Goal: Task Accomplishment & Management: Manage account settings

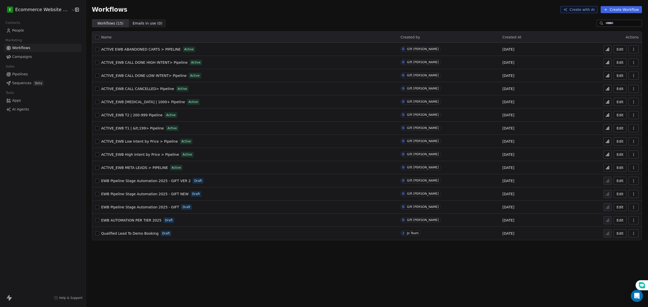
click at [40, 27] on link "People" at bounding box center [42, 30] width 77 height 8
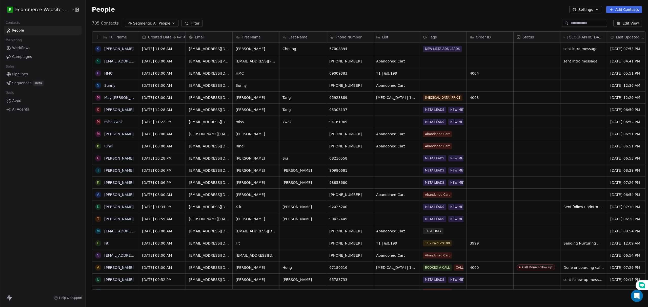
scroll to position [265, 561]
click at [439, 38] on div "Tags" at bounding box center [442, 37] width 39 height 5
click at [439, 38] on html "E Ecommerce Website Builder Contacts People Marketing Workflows Campaigns Sales…" at bounding box center [324, 153] width 648 height 307
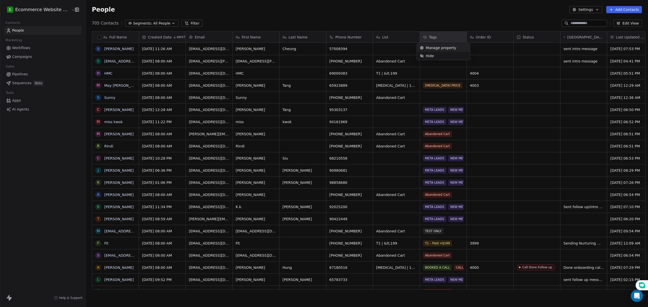
click at [431, 48] on span "Manage property" at bounding box center [440, 47] width 30 height 5
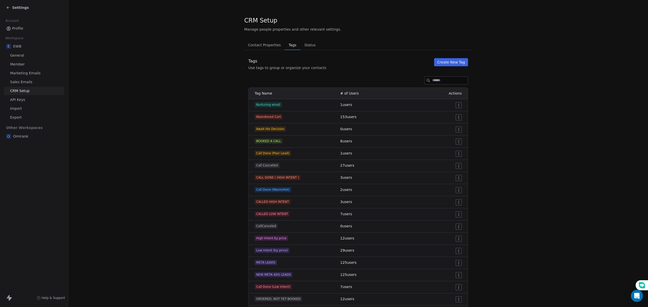
click at [448, 64] on button "Create New Tag" at bounding box center [451, 62] width 34 height 8
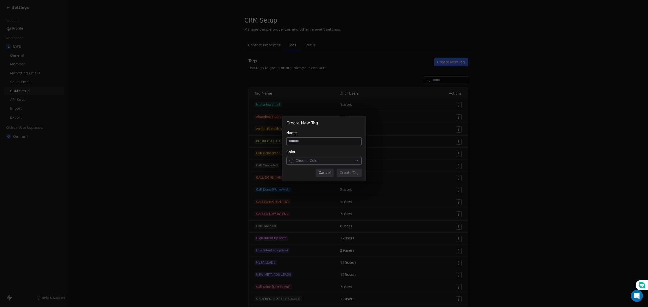
click at [309, 142] on input at bounding box center [323, 142] width 75 height 8
type input "**********"
click at [306, 160] on span "Choose Color" at bounding box center [307, 160] width 24 height 5
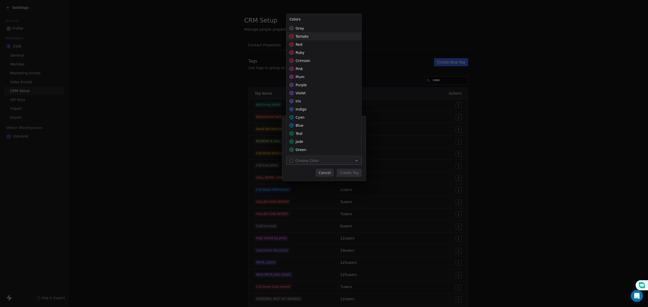
click at [309, 34] on div "tomato" at bounding box center [323, 36] width 75 height 8
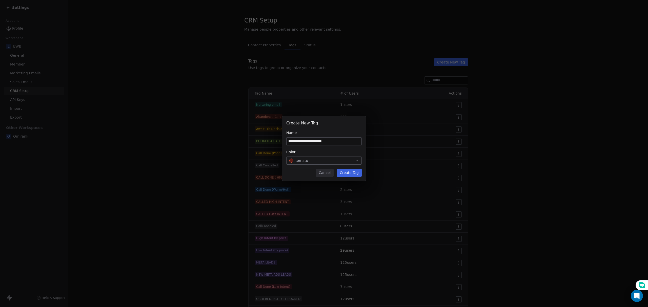
click at [341, 170] on div "**********" at bounding box center [324, 153] width 648 height 91
click at [341, 170] on button "Create Tag" at bounding box center [348, 173] width 25 height 8
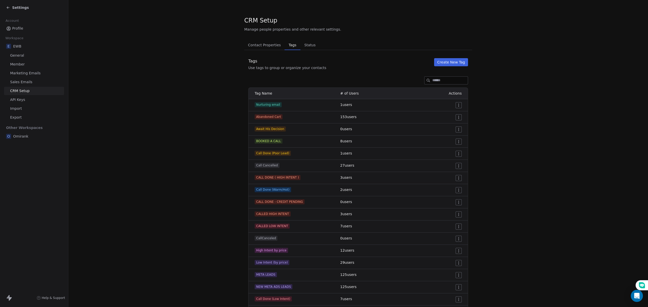
click at [200, 115] on section "CRM Setup Manage people properties and other relevant settings. Contact Propert…" at bounding box center [357, 221] width 579 height 443
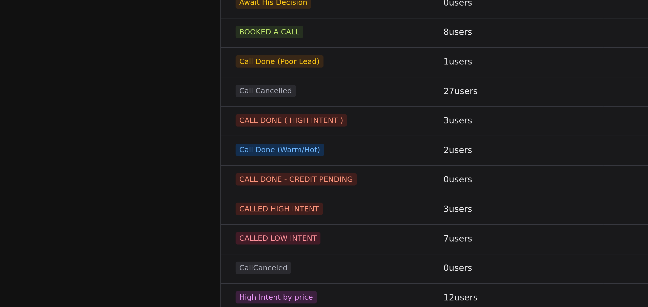
scroll to position [16, 0]
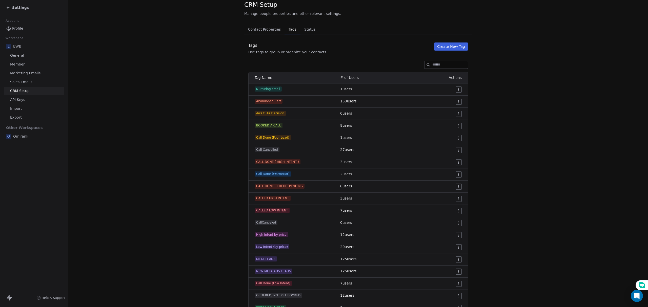
click at [9, 6] on icon at bounding box center [8, 8] width 4 height 4
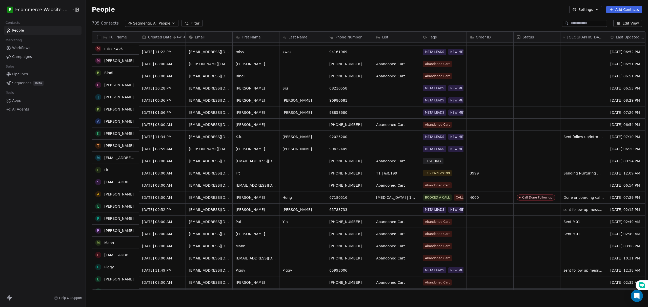
scroll to position [73, 0]
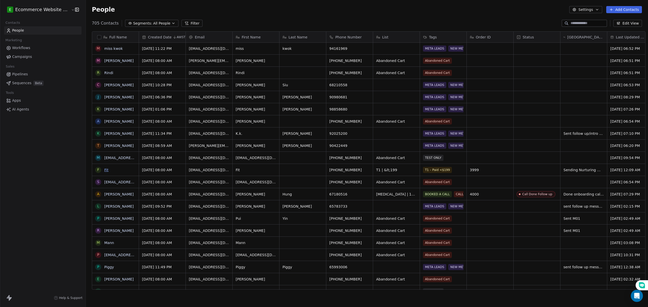
click at [104, 168] on link "Fit" at bounding box center [106, 170] width 4 height 4
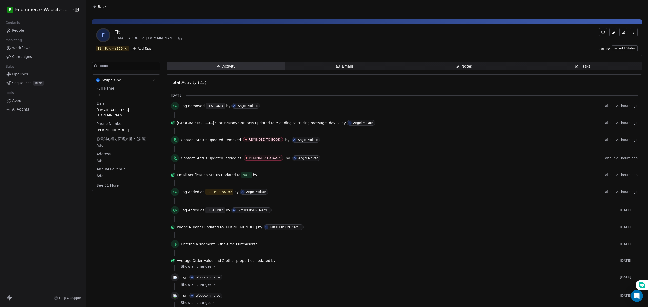
click at [574, 68] on div "Tasks" at bounding box center [582, 66] width 16 height 5
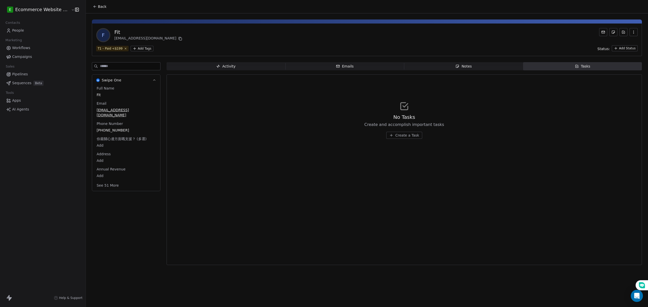
click at [34, 33] on link "People" at bounding box center [42, 30] width 77 height 8
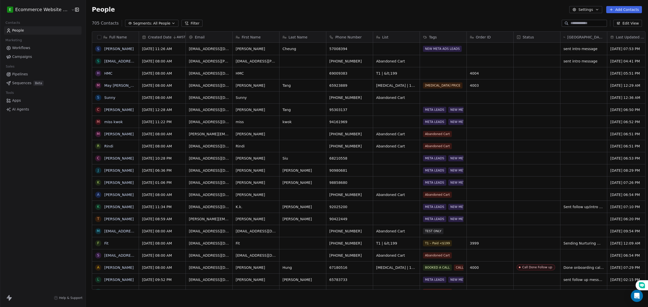
scroll to position [265, 561]
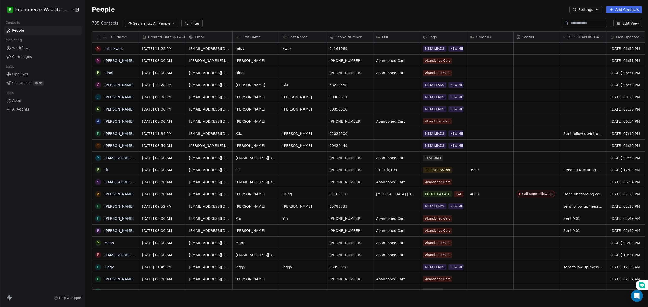
click at [572, 22] on input at bounding box center [587, 23] width 35 height 5
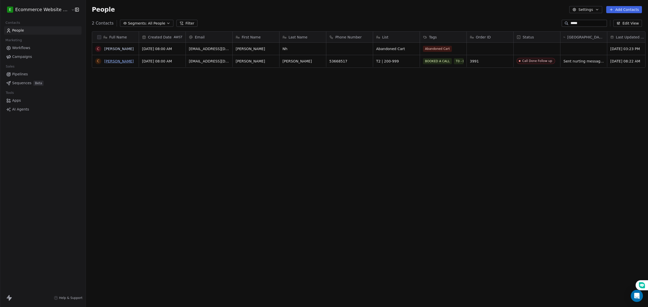
type input "*****"
click at [109, 60] on link "[PERSON_NAME]" at bounding box center [118, 61] width 29 height 4
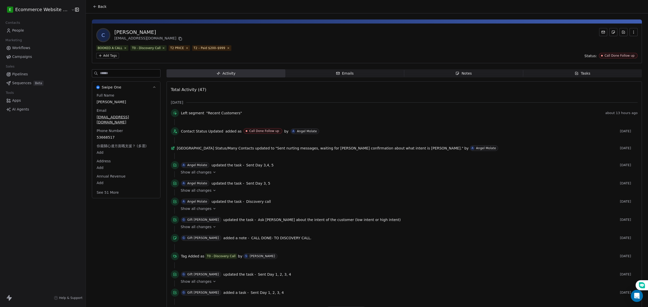
click at [471, 74] on span "Notes Notes" at bounding box center [463, 73] width 119 height 8
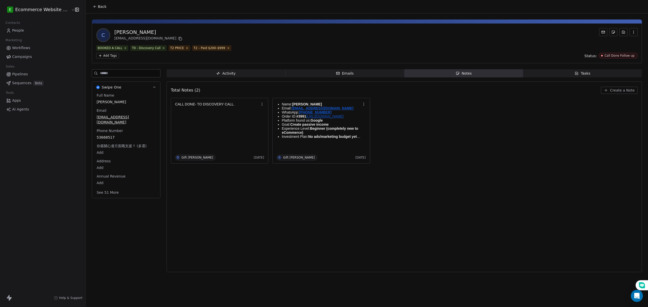
click at [549, 75] on span "Tasks Tasks" at bounding box center [582, 73] width 119 height 8
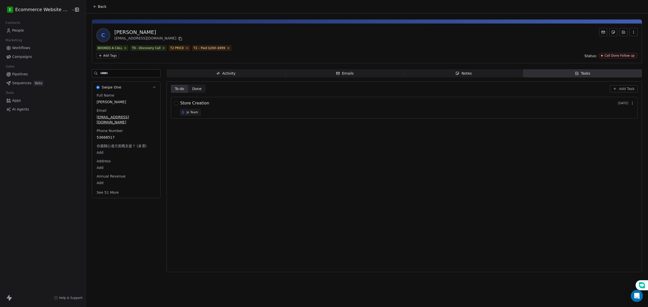
click at [192, 89] on span "Done" at bounding box center [196, 88] width 9 height 5
